Goal: Check status

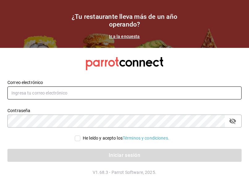
type input "comecongula@outlook.es"
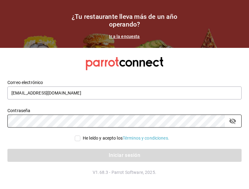
click at [73, 139] on div "He leído y acepto los Términos y condiciones." at bounding box center [124, 138] width 234 height 6
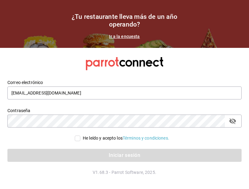
click at [83, 139] on div "He leído y acepto los Términos y condiciones." at bounding box center [126, 138] width 87 height 6
click at [80, 139] on input "He leído y acepto los Términos y condiciones." at bounding box center [78, 139] width 6 height 6
checkbox input "true"
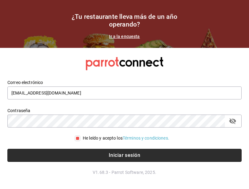
click at [86, 155] on button "Iniciar sesión" at bounding box center [124, 155] width 234 height 13
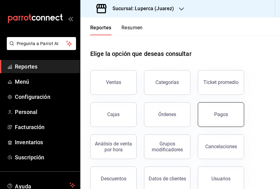
click at [215, 120] on button "Pagos" at bounding box center [221, 114] width 46 height 25
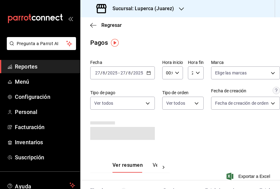
click at [148, 77] on div "[DATE] [DATE] - [DATE] [DATE]" at bounding box center [122, 72] width 65 height 13
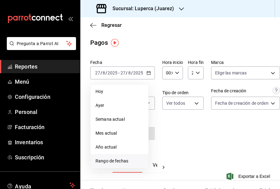
click at [118, 159] on span "Rango de fechas" at bounding box center [119, 161] width 48 height 6
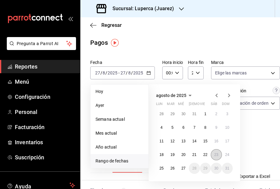
click at [214, 154] on abbr "23" at bounding box center [216, 155] width 4 height 4
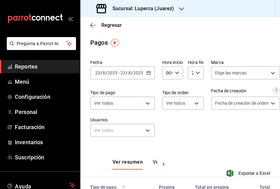
click at [217, 144] on div "Fecha [DATE] [DATE] - [DATE] [DATE] Hora inicio 00:00 Hora inicio Hora fin 23:5…" at bounding box center [180, 100] width 180 height 87
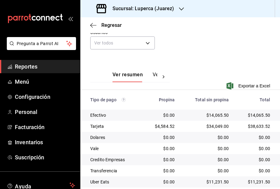
scroll to position [89, 0]
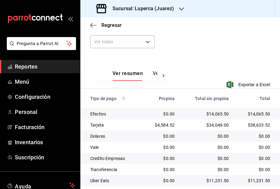
click at [157, 69] on div "Ver resumen Ver pagos" at bounding box center [129, 72] width 79 height 18
click at [156, 74] on button "Ver pagos" at bounding box center [164, 75] width 23 height 11
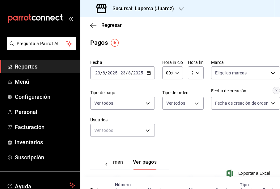
click at [153, 73] on div "[DATE] [DATE] - [DATE] [DATE]" at bounding box center [122, 72] width 65 height 13
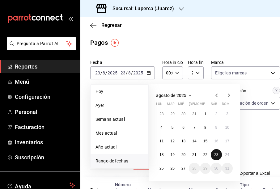
click at [218, 152] on button "23" at bounding box center [216, 154] width 11 height 11
click at [218, 153] on abbr "23" at bounding box center [216, 155] width 4 height 4
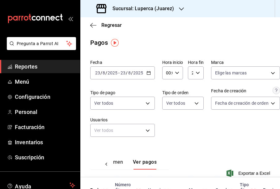
click at [226, 141] on div "Fecha [DATE] [DATE] - [DATE] [DATE] Hora inicio 00:00 Hora inicio Hora fin 23:5…" at bounding box center [180, 100] width 180 height 87
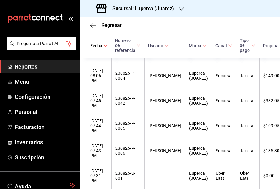
scroll to position [710, 0]
